Goal: Check status: Verify the current state of an ongoing process or item

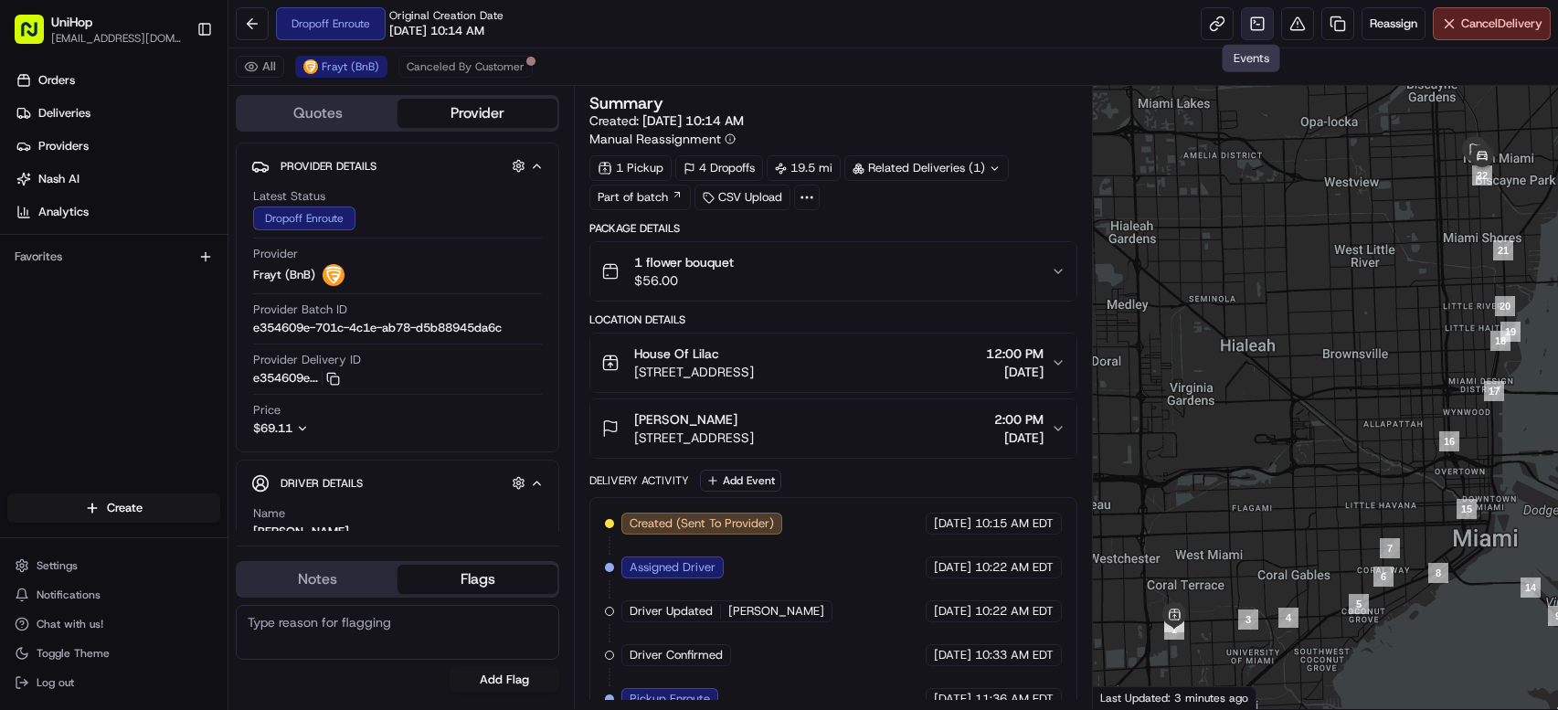
click at [1246, 33] on link at bounding box center [1257, 23] width 33 height 33
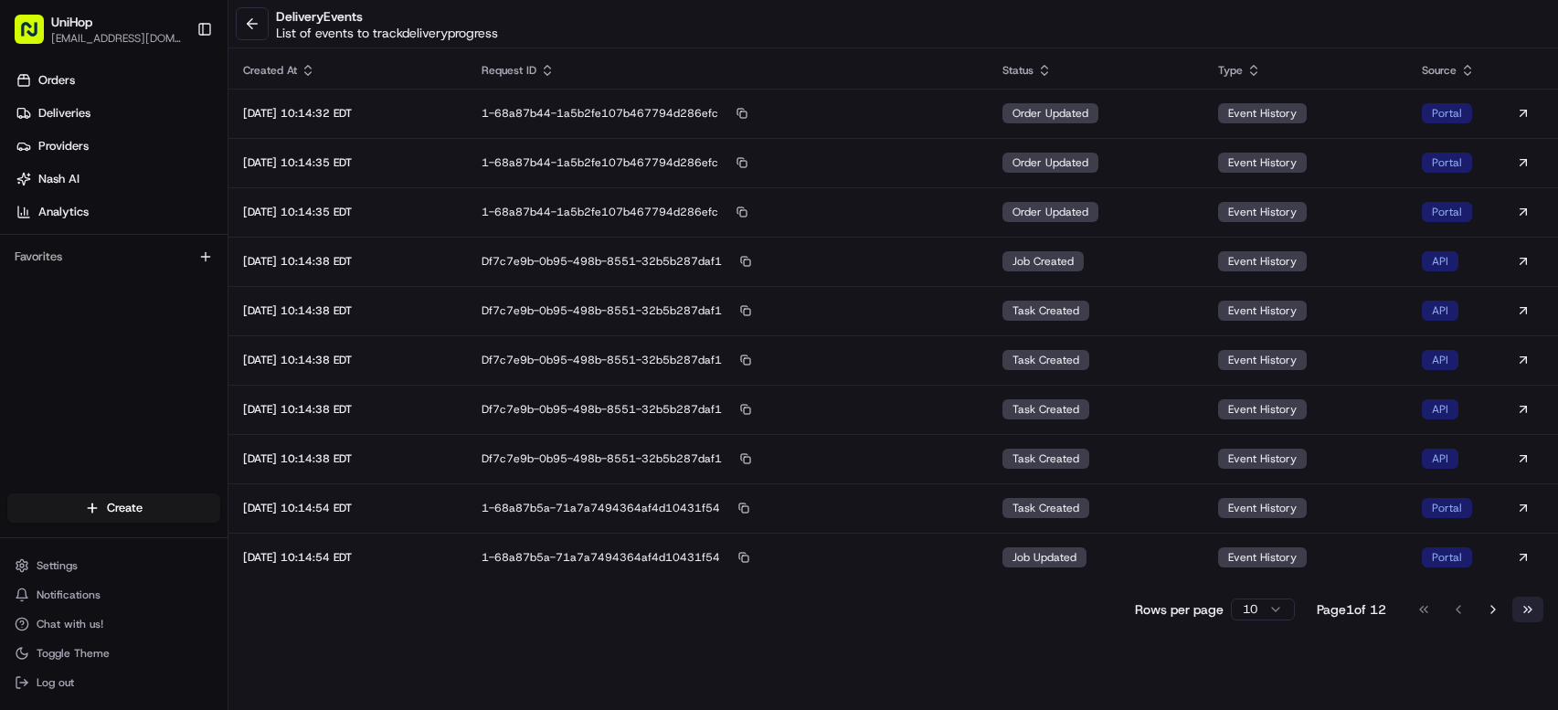
click at [1532, 609] on button "Go to last page" at bounding box center [1527, 610] width 31 height 26
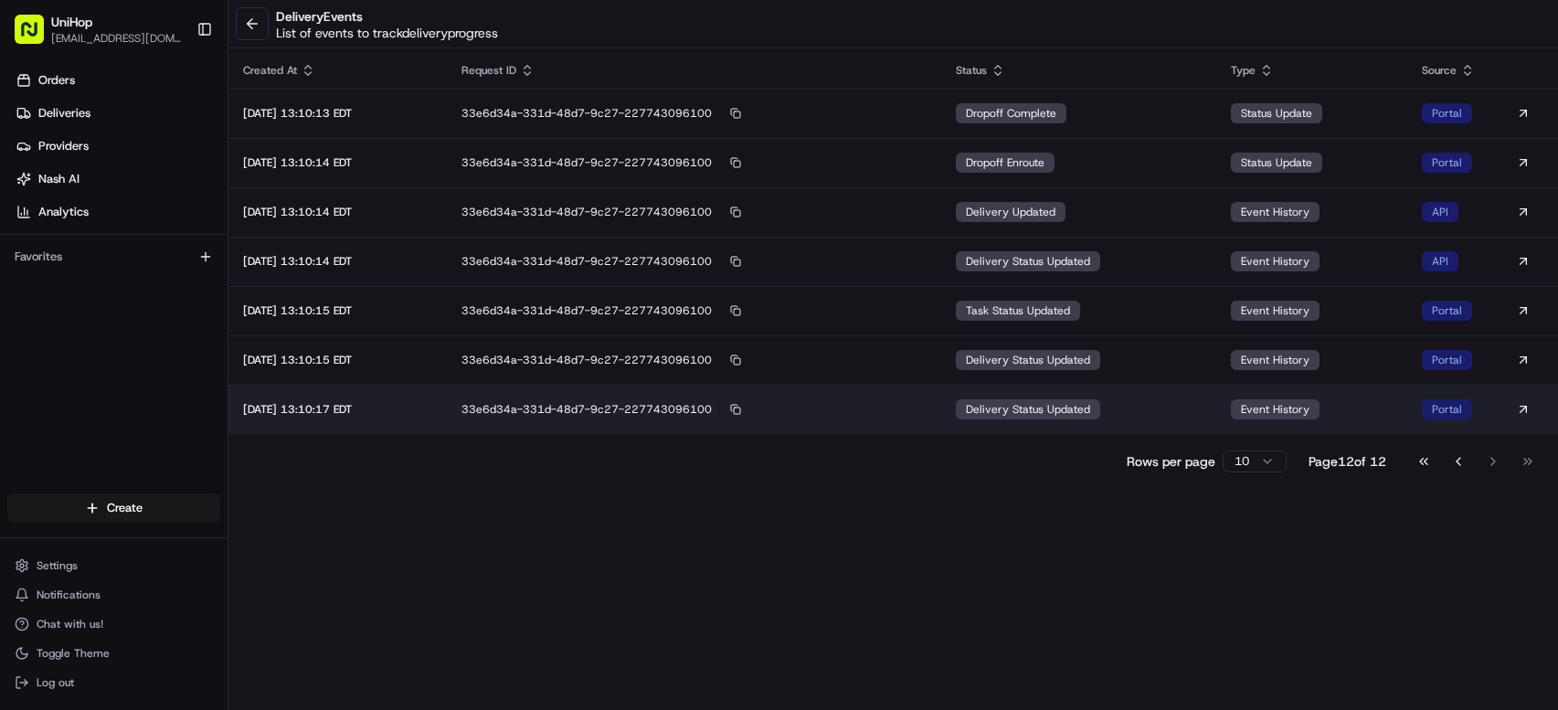
click at [1017, 409] on span "delivery status updated" at bounding box center [1028, 409] width 124 height 15
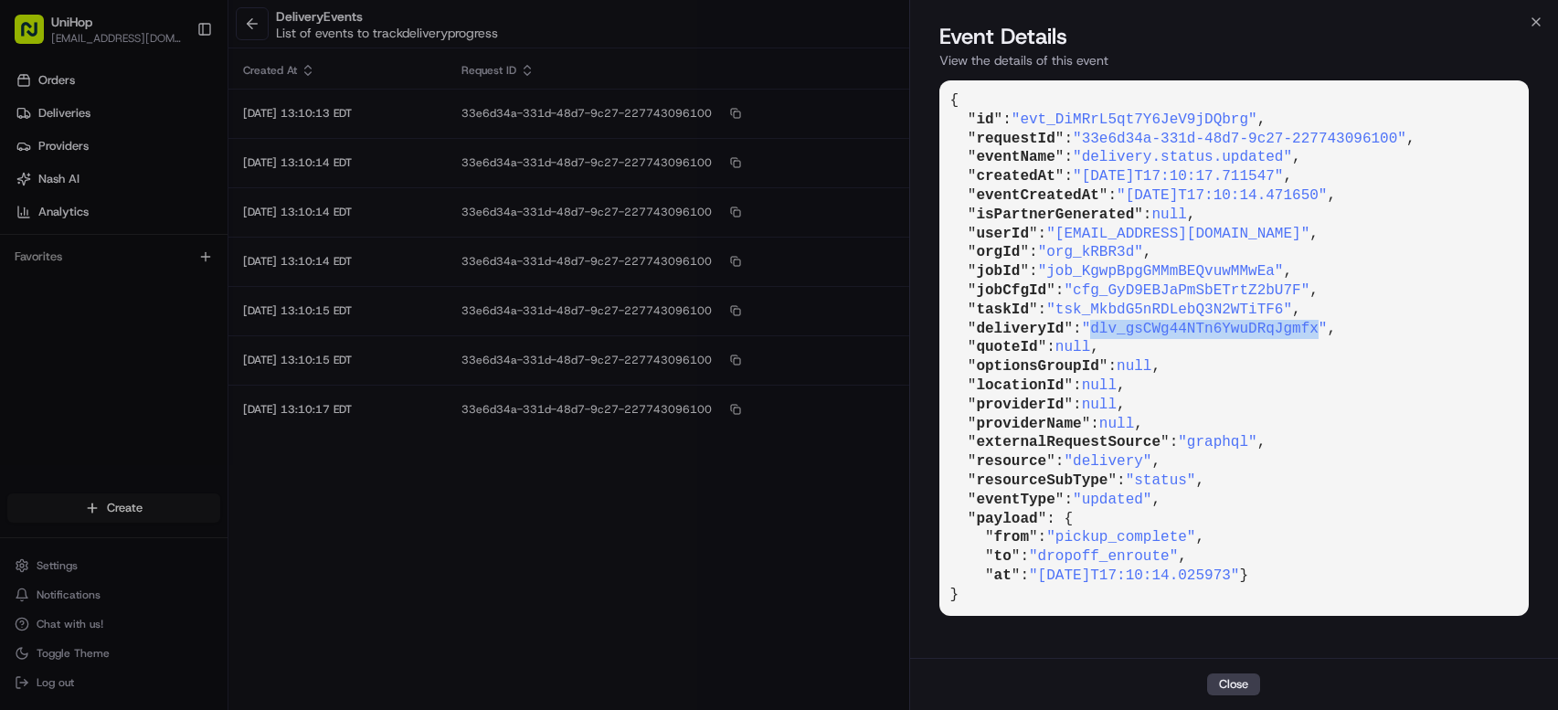
drag, startPoint x: 1100, startPoint y: 328, endPoint x: 1331, endPoint y: 326, distance: 230.3
click at [1328, 326] on span ""dlv_gsCWg44NTn6YwuDRqJgmfx"" at bounding box center [1205, 329] width 246 height 16
copy span "dlv_gsCWg44NTn6YwuDRqJgmfx"
